Goal: Task Accomplishment & Management: Use online tool/utility

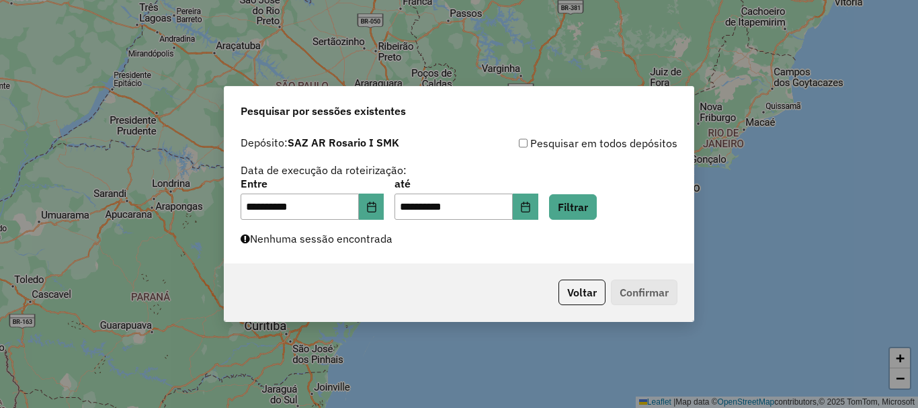
scroll to position [881, 0]
click at [595, 206] on button "Filtrar" at bounding box center [573, 207] width 48 height 26
click at [592, 212] on button "Filtrar" at bounding box center [573, 207] width 48 height 26
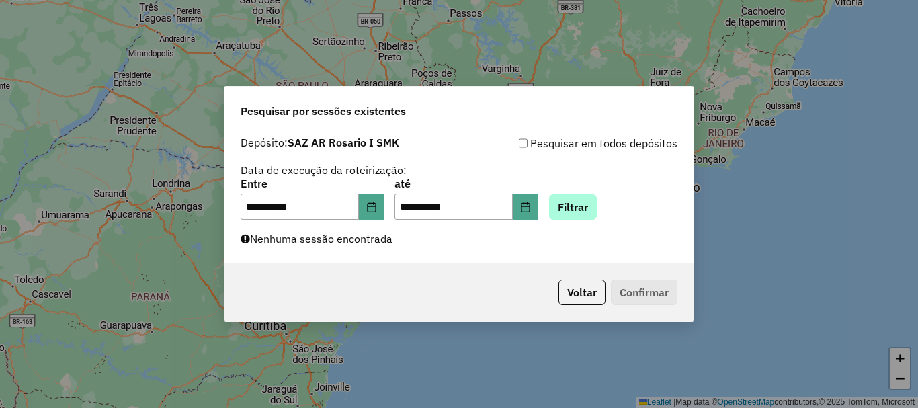
click at [597, 200] on button "Filtrar" at bounding box center [573, 207] width 48 height 26
click at [595, 206] on button "Filtrar" at bounding box center [573, 207] width 48 height 26
click at [597, 202] on button "Filtrar" at bounding box center [573, 207] width 48 height 26
click at [597, 208] on button "Filtrar" at bounding box center [573, 207] width 48 height 26
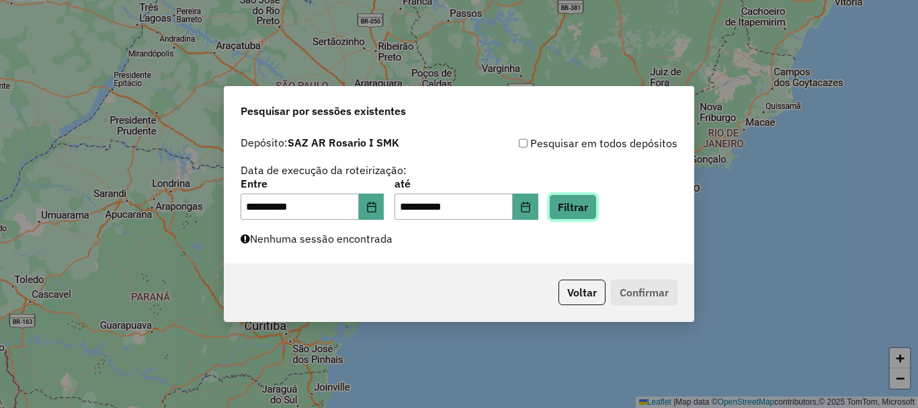
click at [590, 208] on button "Filtrar" at bounding box center [573, 207] width 48 height 26
click at [597, 206] on button "Filtrar" at bounding box center [573, 207] width 48 height 26
click at [597, 200] on button "Filtrar" at bounding box center [573, 207] width 48 height 26
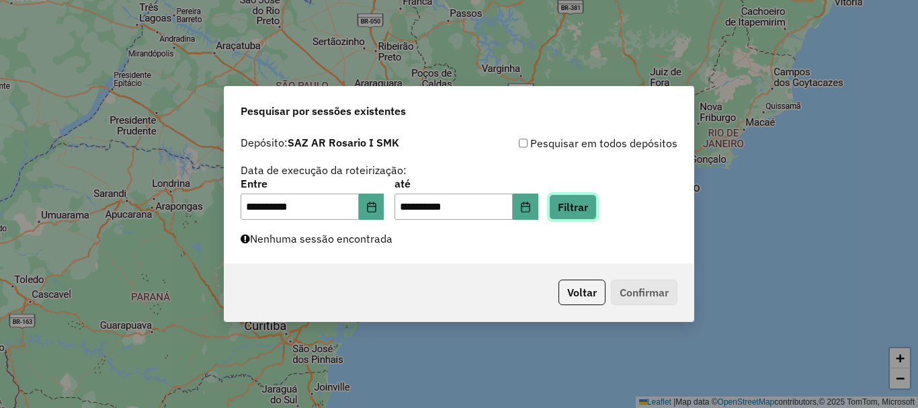
click at [586, 210] on button "Filtrar" at bounding box center [573, 207] width 48 height 26
